Goal: Task Accomplishment & Management: Use online tool/utility

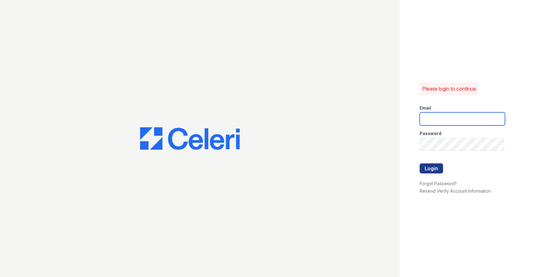
type input "elisa@indianapolispropertymanagement.com"
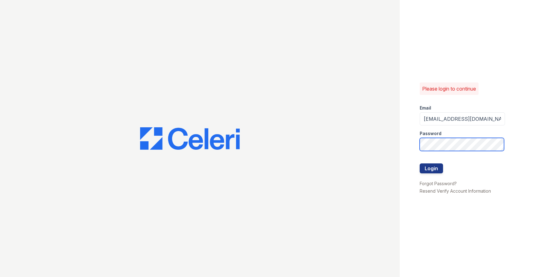
click at [432, 168] on button "Login" at bounding box center [431, 169] width 23 height 10
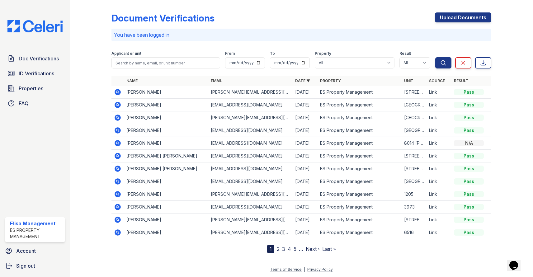
click at [120, 119] on icon at bounding box center [118, 118] width 6 height 6
click at [119, 104] on icon at bounding box center [118, 105] width 6 height 6
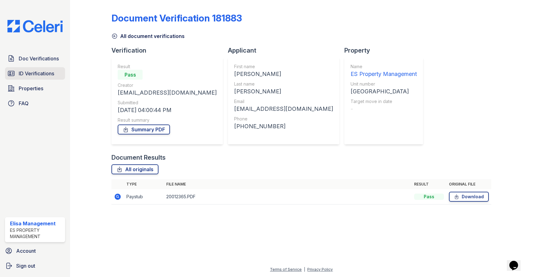
click at [45, 76] on span "ID Verifications" at bounding box center [37, 73] width 36 height 7
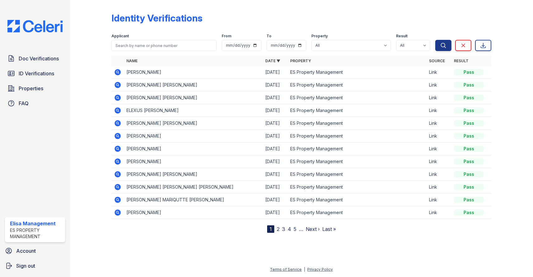
click at [117, 85] on icon at bounding box center [118, 85] width 2 height 2
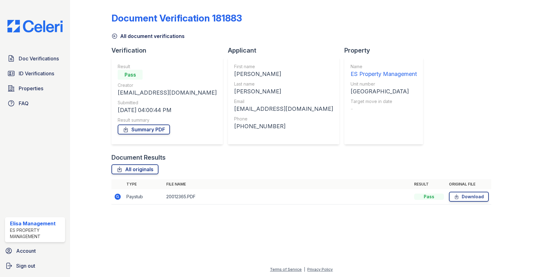
click at [118, 194] on icon at bounding box center [118, 197] width 6 height 6
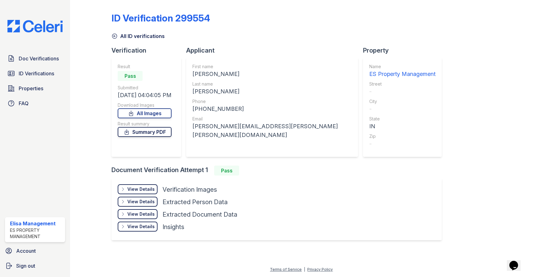
click at [147, 132] on link "Summary PDF" at bounding box center [145, 132] width 54 height 10
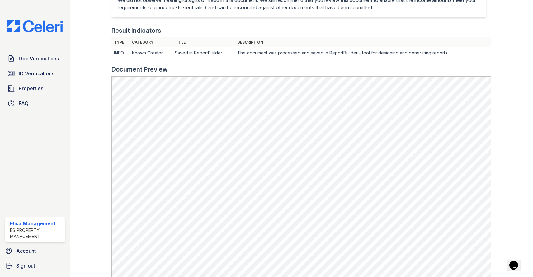
scroll to position [251, 0]
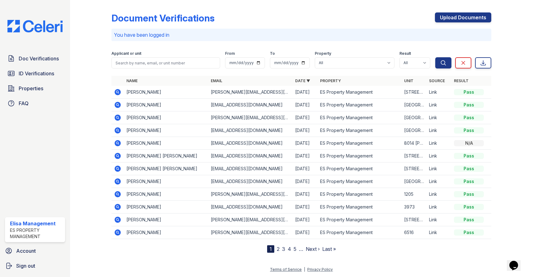
click at [118, 117] on icon at bounding box center [118, 118] width 2 height 2
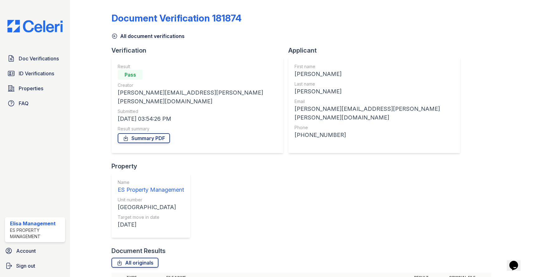
click at [36, 59] on span "Doc Verifications" at bounding box center [39, 58] width 40 height 7
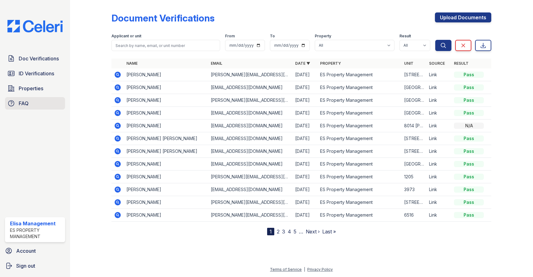
click at [30, 98] on link "FAQ" at bounding box center [35, 103] width 60 height 12
click at [31, 89] on span "Properties" at bounding box center [31, 88] width 25 height 7
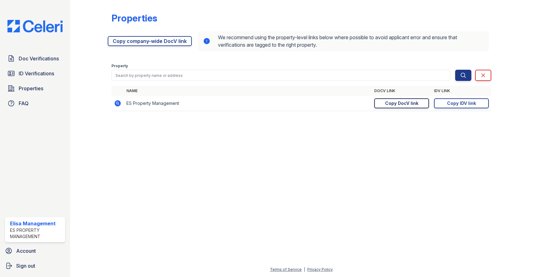
click at [418, 104] on div "Copy DocV link" at bounding box center [401, 103] width 33 height 6
click at [26, 61] on span "Doc Verifications" at bounding box center [39, 58] width 40 height 7
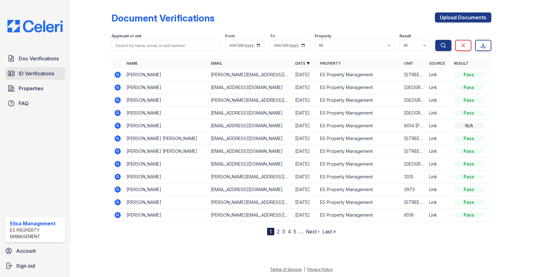
click at [26, 74] on span "ID Verifications" at bounding box center [37, 73] width 36 height 7
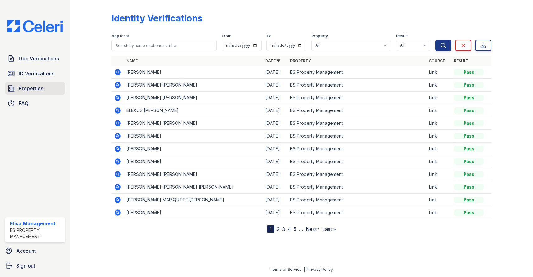
click at [36, 91] on span "Properties" at bounding box center [31, 88] width 25 height 7
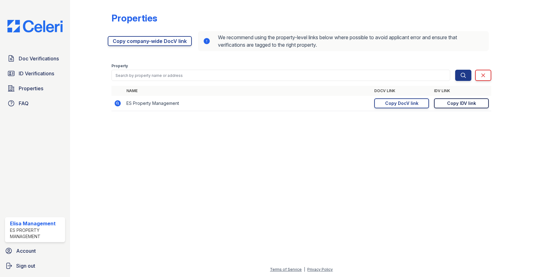
click at [471, 104] on div "Copy IDV link" at bounding box center [461, 103] width 29 height 6
click at [405, 107] on link "Copy DocV link Copy link" at bounding box center [402, 103] width 55 height 10
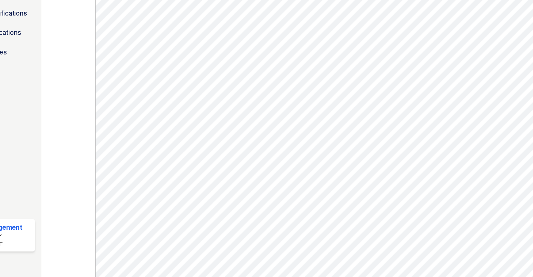
scroll to position [267, 0]
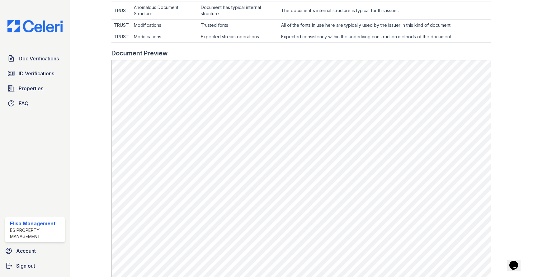
scroll to position [236, 0]
